Goal: Find specific page/section: Find specific page/section

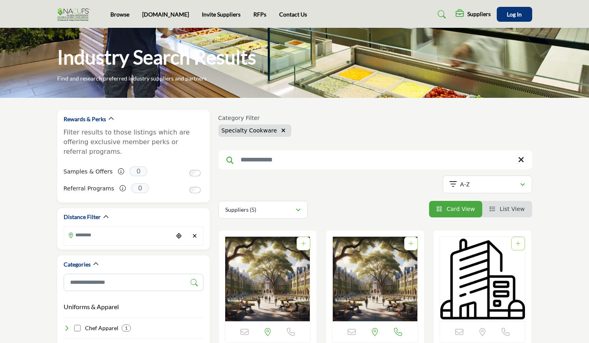
click at [73, 13] on img at bounding box center [75, 14] width 36 height 13
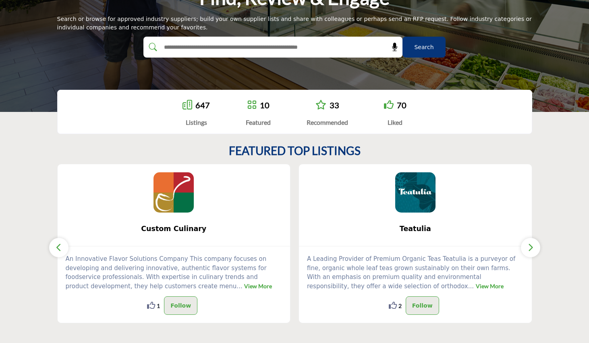
scroll to position [143, 0]
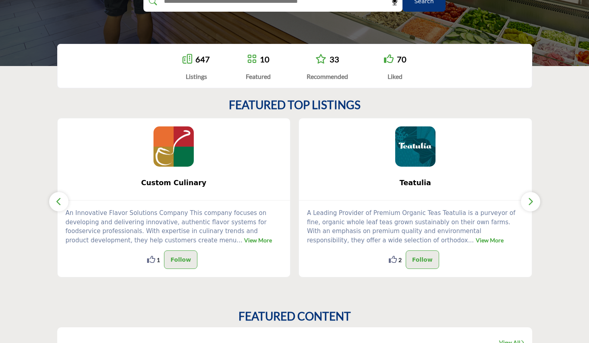
click at [197, 60] on link "647" at bounding box center [202, 59] width 15 height 10
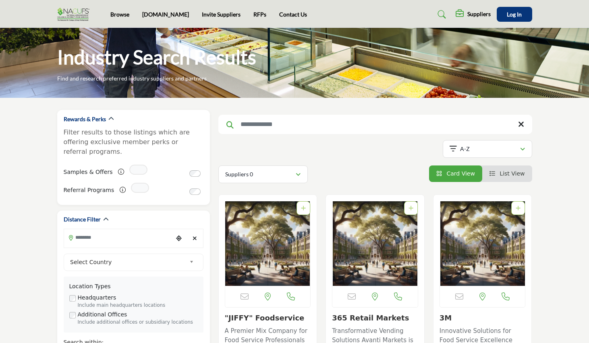
scroll to position [53, 0]
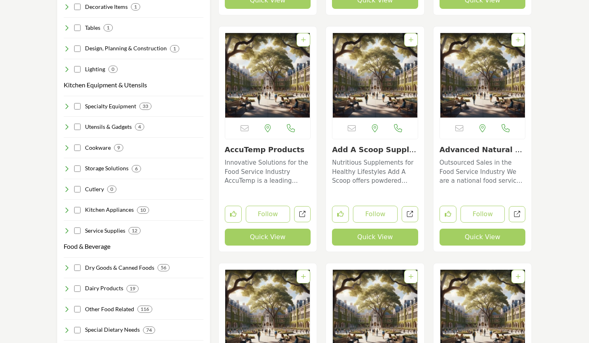
scroll to position [682, 0]
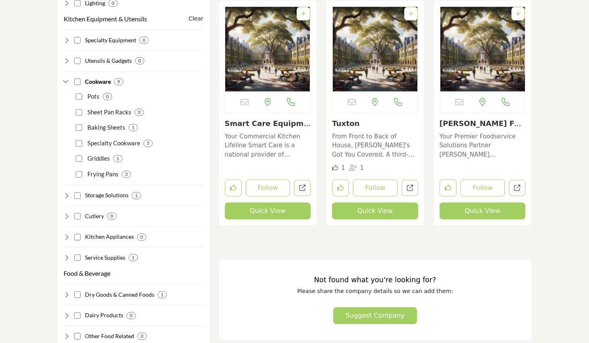
scroll to position [708, 0]
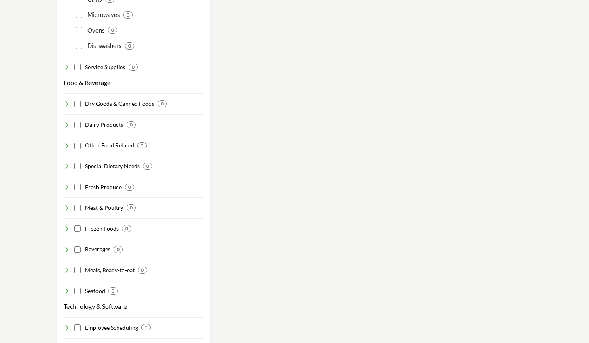
scroll to position [977, 0]
click at [77, 142] on div "Other Food Related 0" at bounding box center [105, 146] width 83 height 8
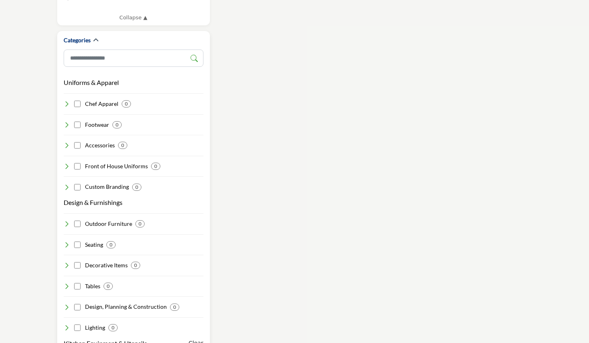
scroll to position [0, 0]
